Goal: Task Accomplishment & Management: Complete application form

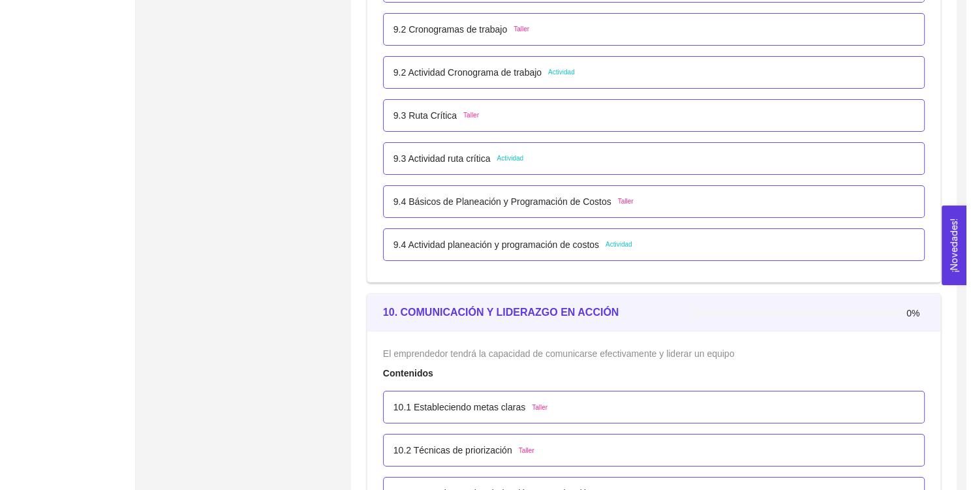
scroll to position [4508, 0]
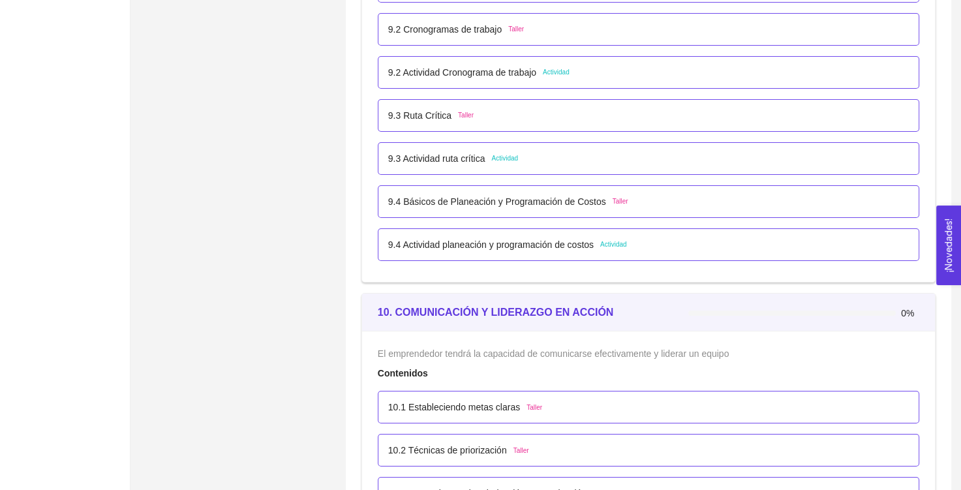
click at [558, 247] on p "9.4 Actividad planeación y programación de costos" at bounding box center [490, 244] width 205 height 14
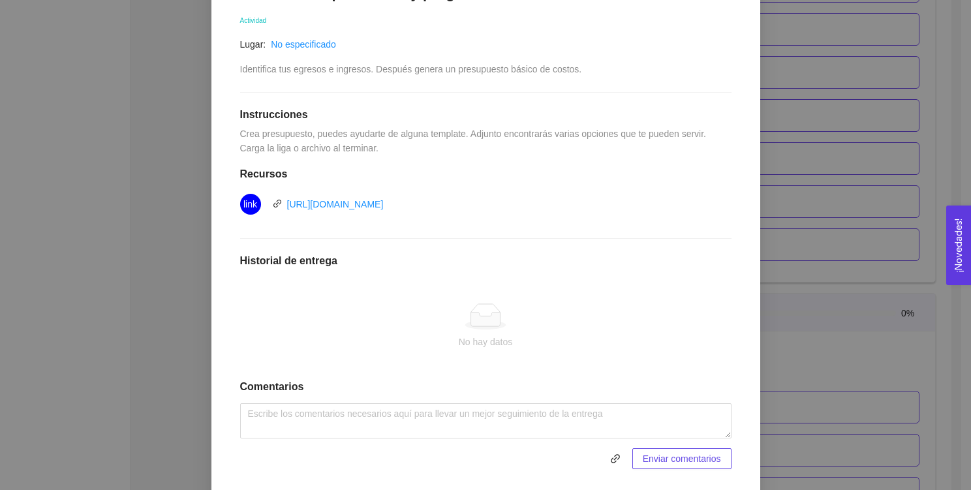
scroll to position [253, 0]
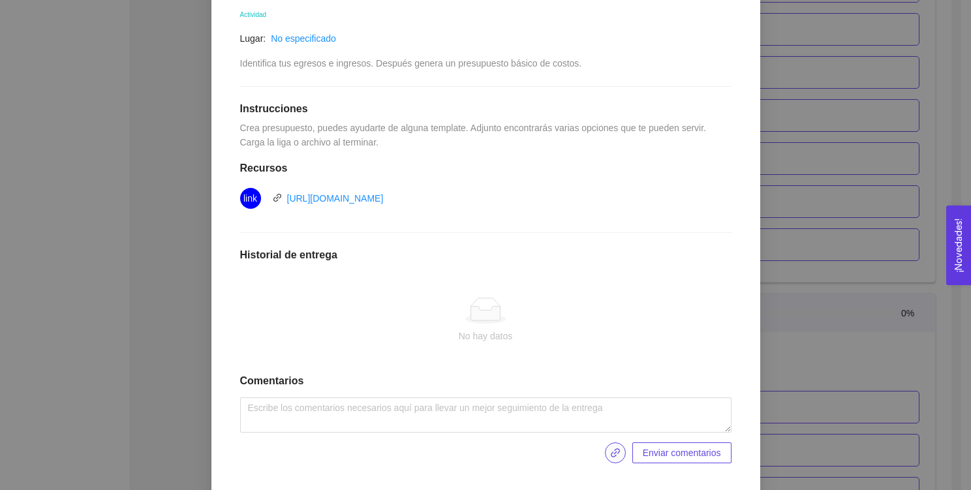
click at [610, 456] on icon "link" at bounding box center [615, 452] width 10 height 10
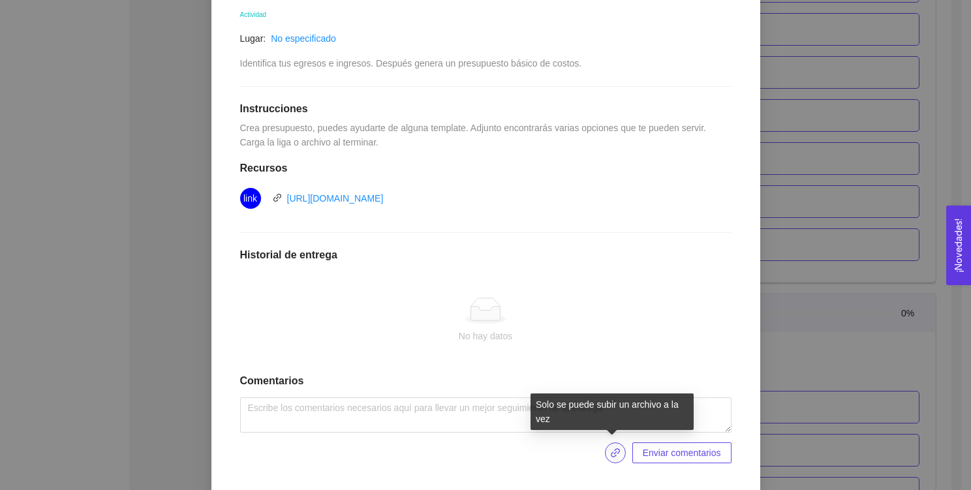
click at [613, 453] on icon "link" at bounding box center [615, 452] width 10 height 10
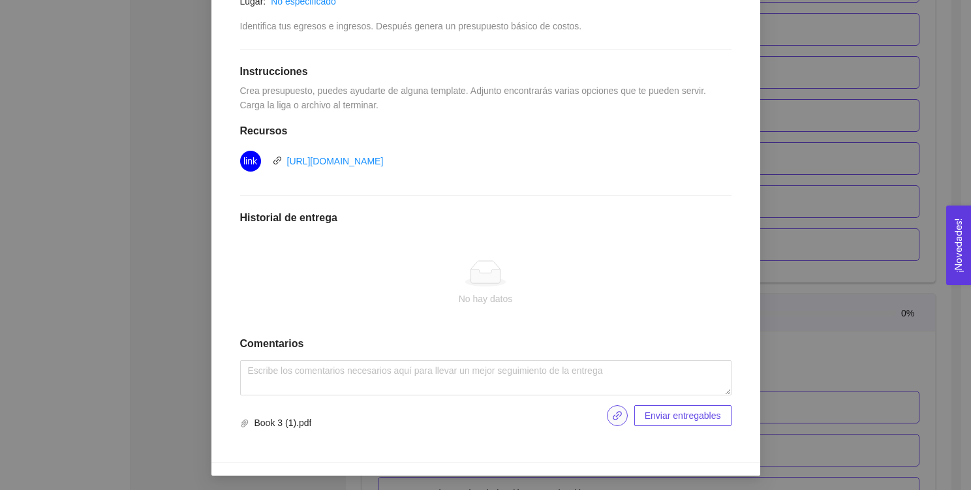
scroll to position [283, 0]
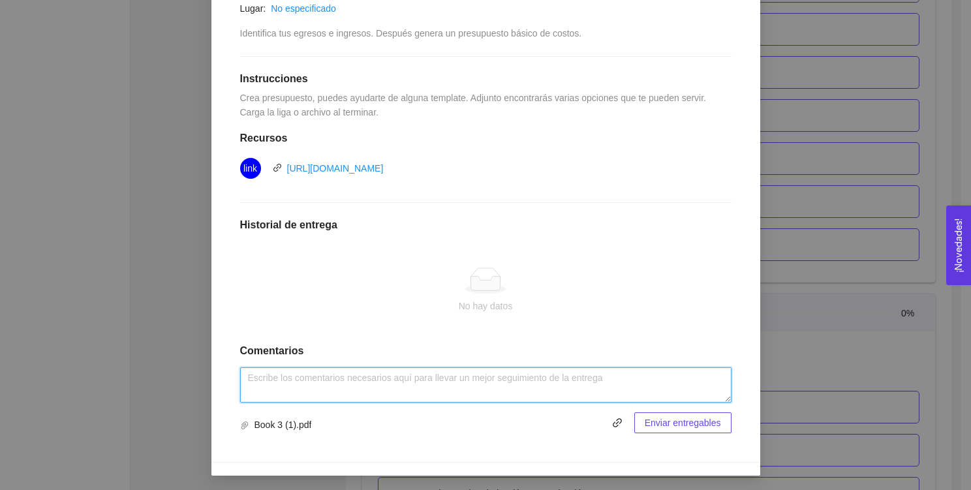
click at [415, 380] on textarea at bounding box center [485, 384] width 491 height 35
type textarea "Presupuesto NEMATOX"
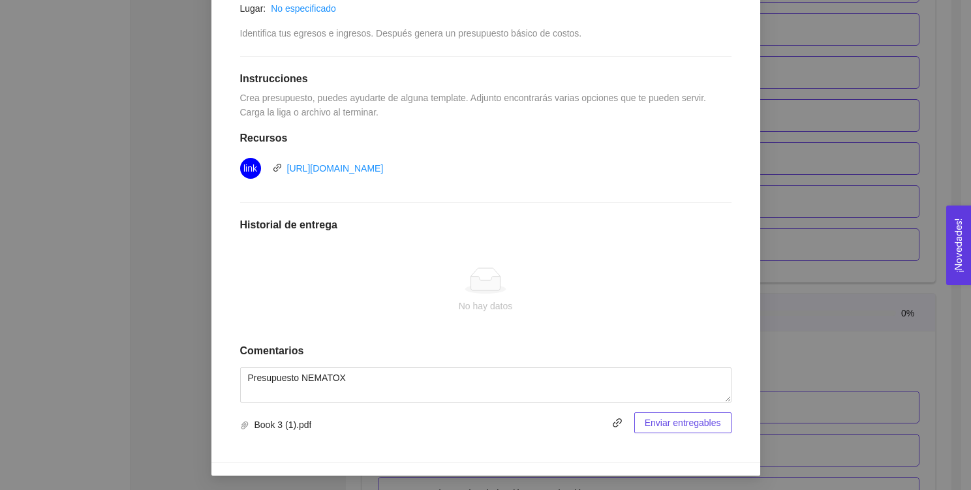
click at [688, 415] on span "Enviar entregables" at bounding box center [682, 422] width 76 height 14
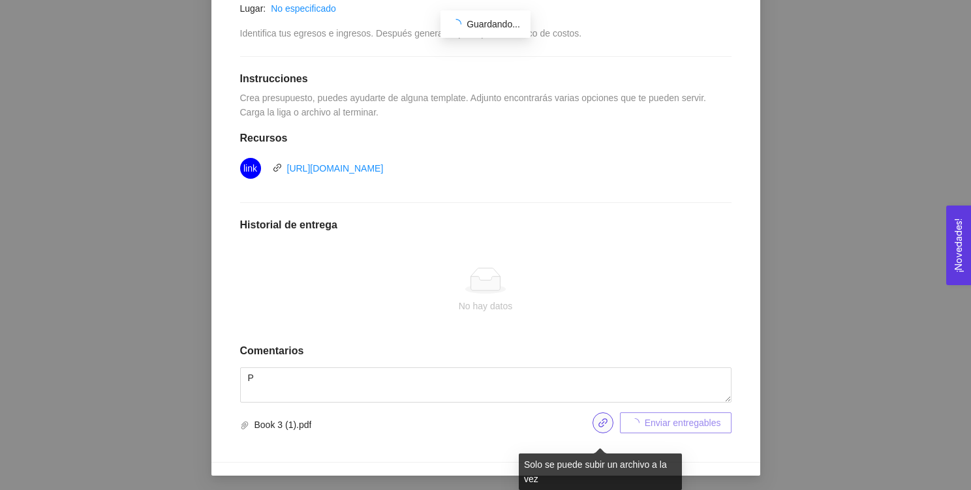
scroll to position [234, 0]
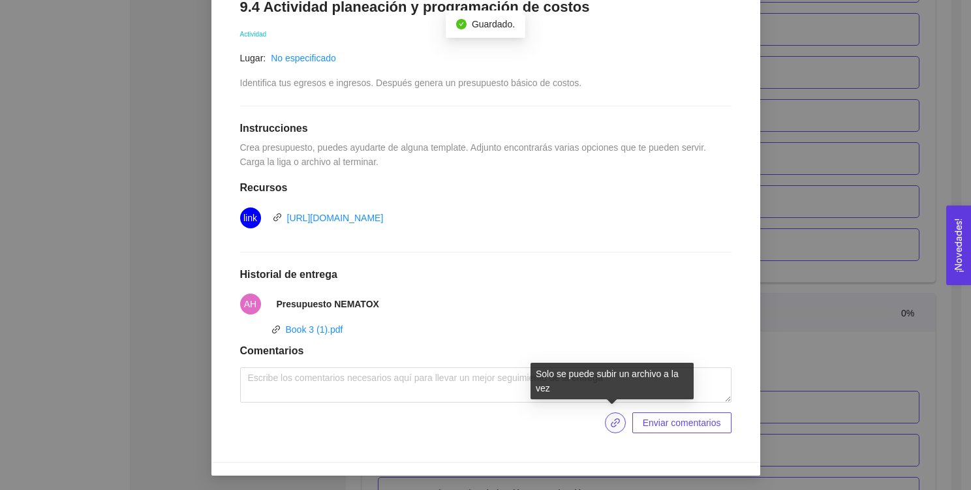
click at [618, 419] on span "link" at bounding box center [615, 422] width 20 height 10
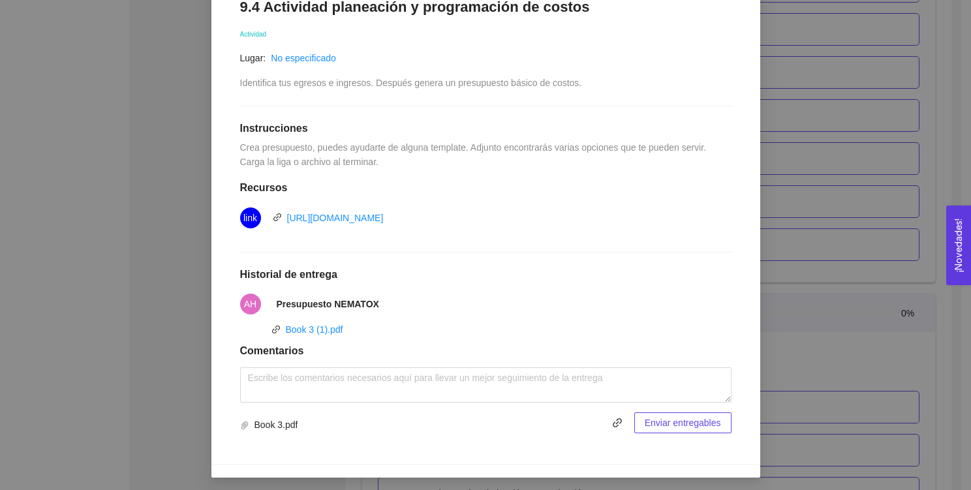
click at [685, 427] on span "Enviar entregables" at bounding box center [682, 422] width 76 height 14
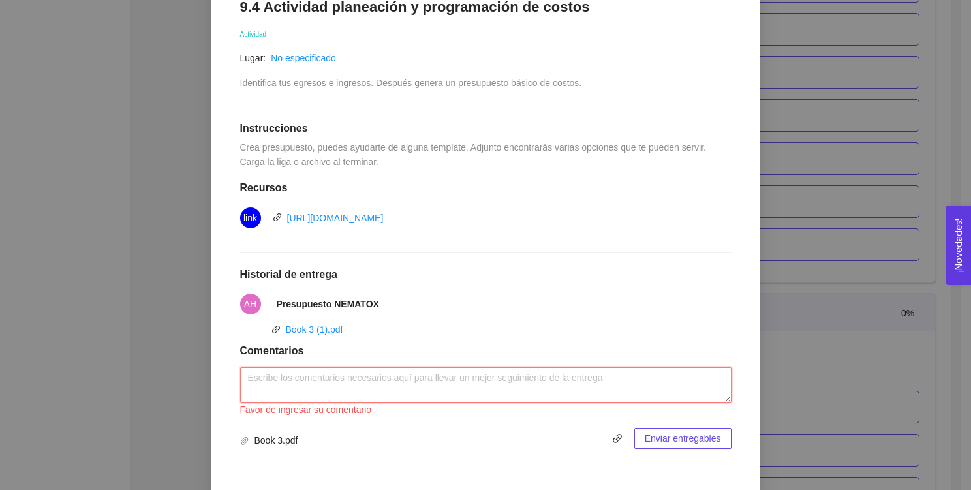
click at [527, 385] on textarea at bounding box center [485, 384] width 491 height 35
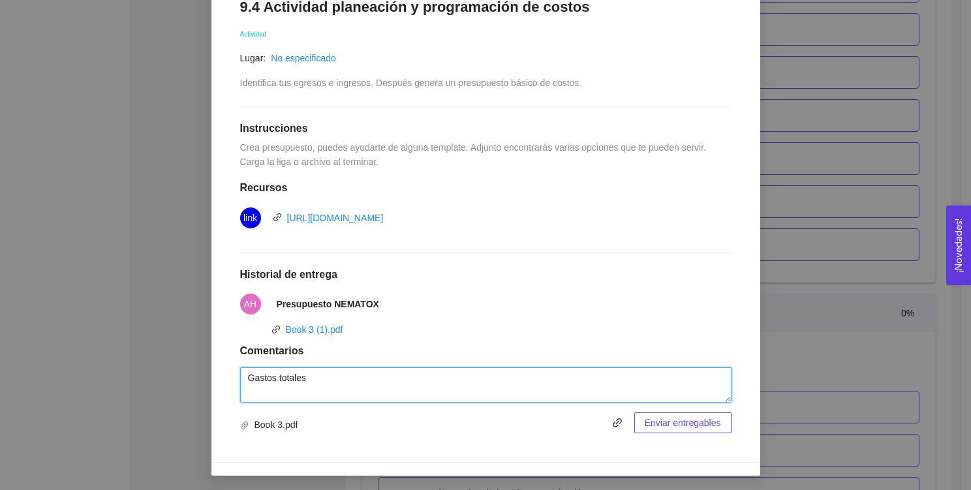
type textarea "Gastos totales"
click at [656, 421] on span "Enviar entregables" at bounding box center [682, 422] width 76 height 14
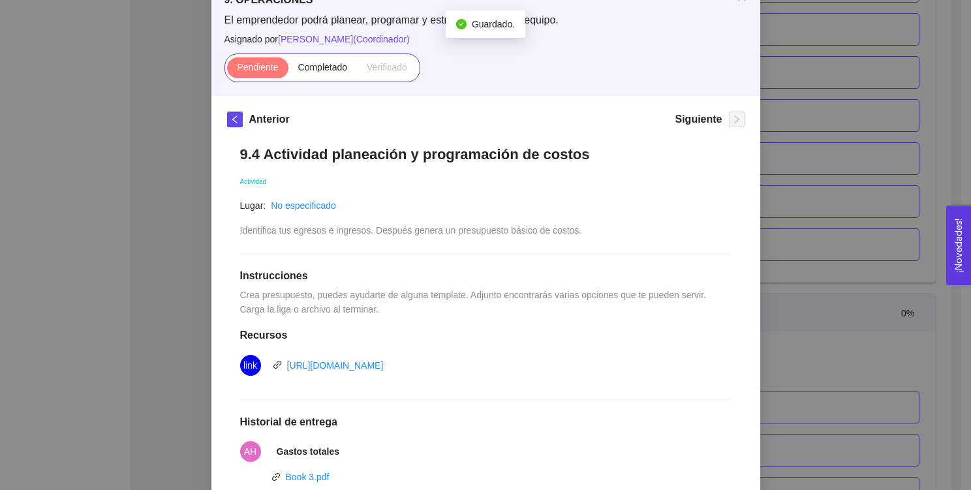
scroll to position [0, 0]
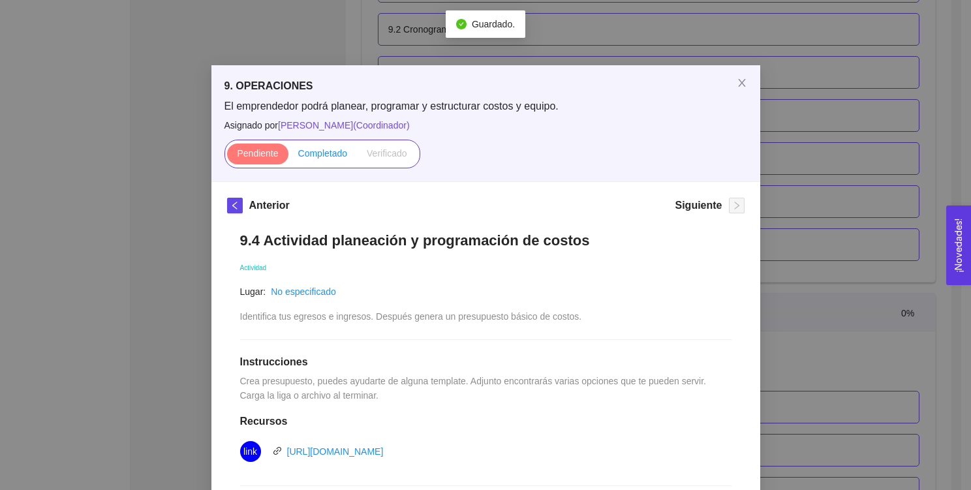
click at [324, 153] on span "Completado" at bounding box center [323, 153] width 50 height 10
click at [288, 157] on input "Completado" at bounding box center [288, 157] width 0 height 0
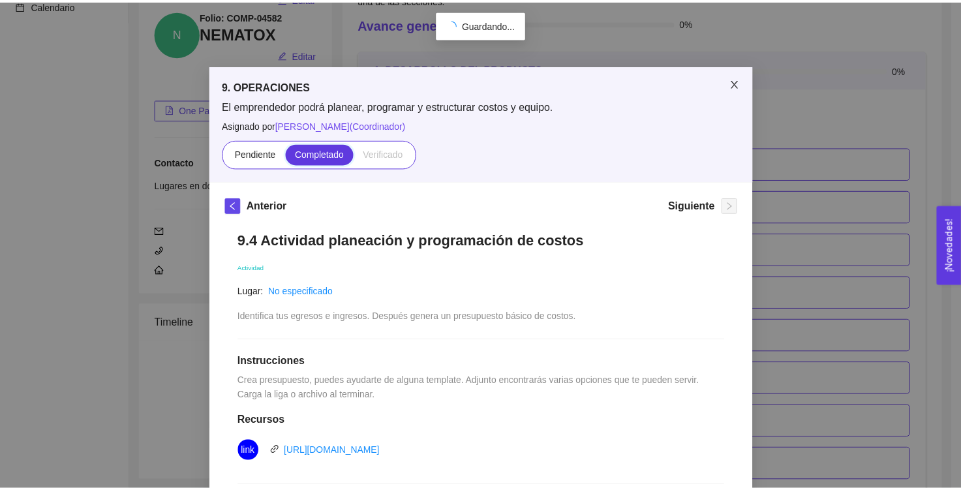
scroll to position [4508, 0]
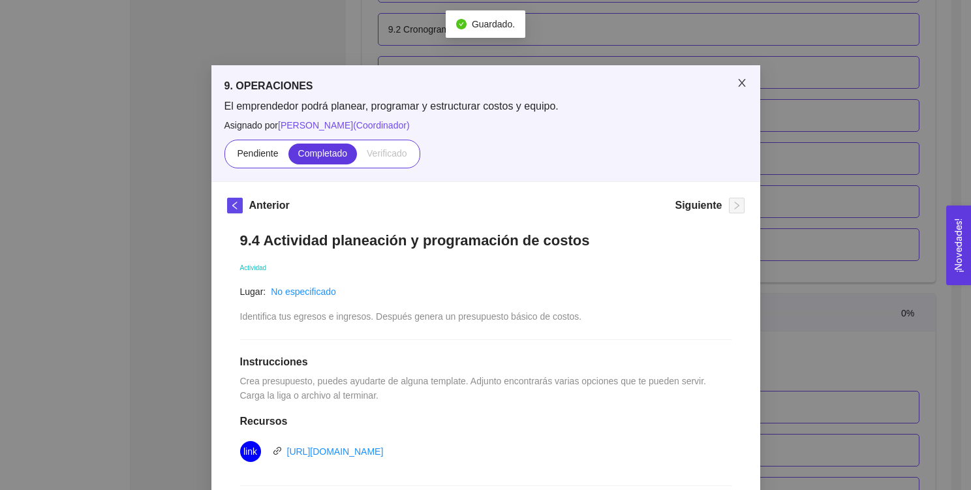
click at [738, 84] on icon "close" at bounding box center [741, 83] width 7 height 8
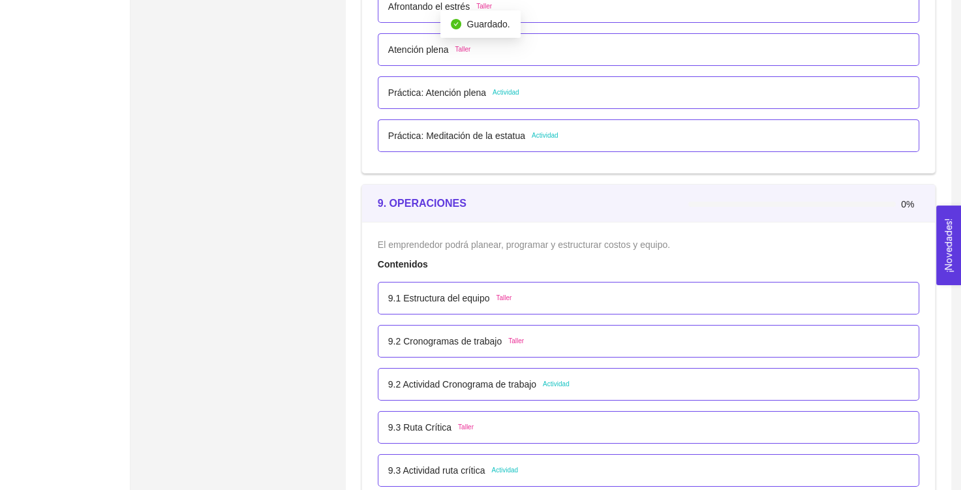
scroll to position [4195, 0]
